Goal: Information Seeking & Learning: Learn about a topic

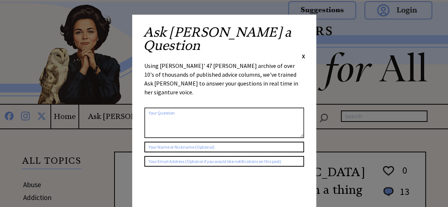
click at [305, 28] on div "Ask [PERSON_NAME] a Question X Using [PERSON_NAME]' 47 [PERSON_NAME] archive of…" at bounding box center [224, 139] width 184 height 249
click at [302, 53] on span "X" at bounding box center [303, 56] width 3 height 7
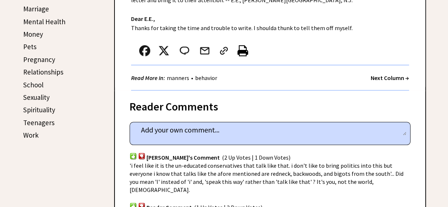
scroll to position [368, 0]
